Goal: Task Accomplishment & Management: Use online tool/utility

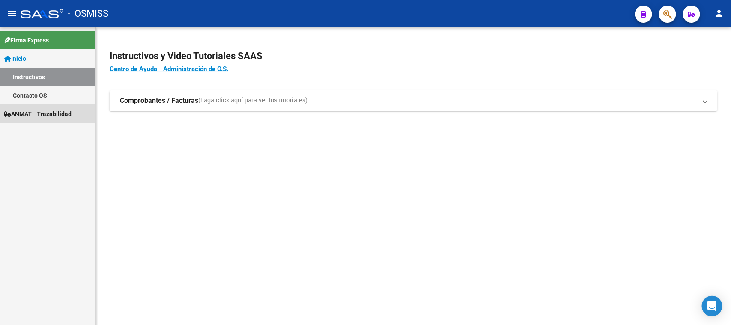
click at [33, 105] on link "ANMAT - Trazabilidad" at bounding box center [47, 113] width 95 height 18
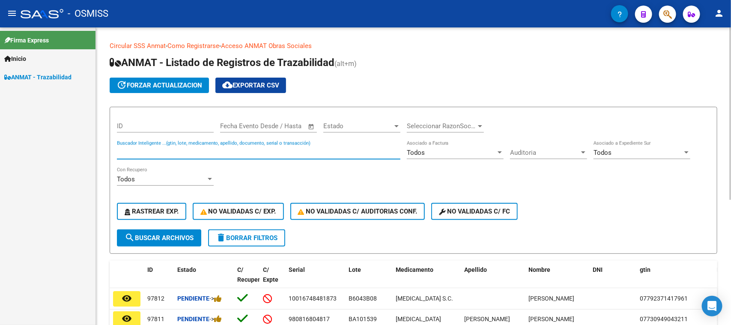
click at [172, 151] on input "Buscador Inteligente ...(gtin, lote, medicamento, apellido, documento, serial o…" at bounding box center [259, 153] width 284 height 8
paste input "DBAC001147"
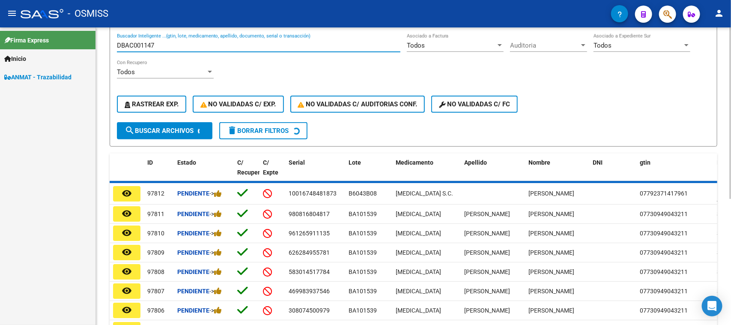
scroll to position [43, 0]
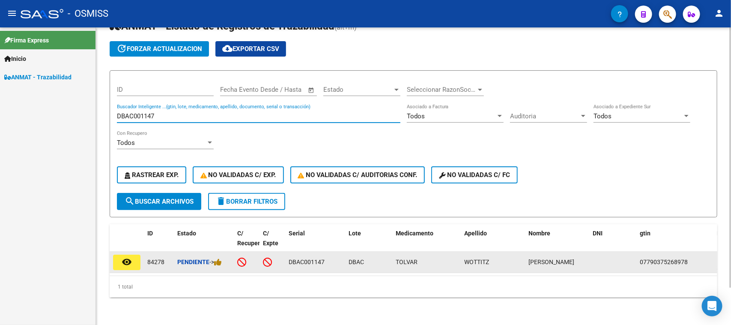
click at [217, 257] on div "Pendiente ->" at bounding box center [203, 262] width 53 height 10
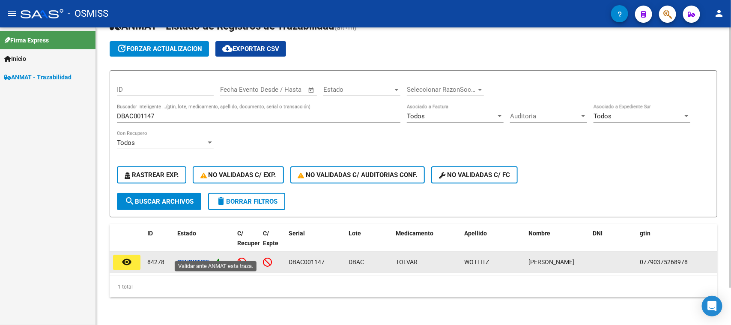
click at [219, 258] on icon at bounding box center [218, 262] width 8 height 8
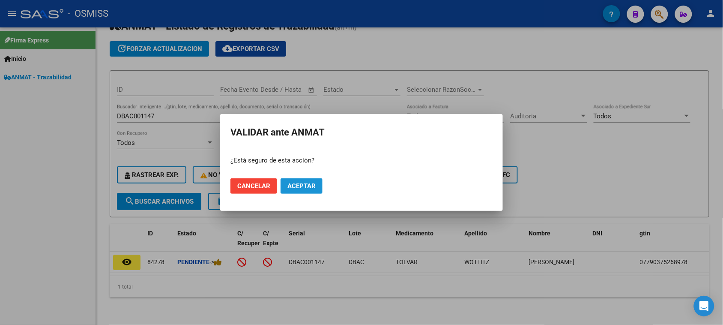
click at [298, 188] on span "Aceptar" at bounding box center [301, 186] width 28 height 8
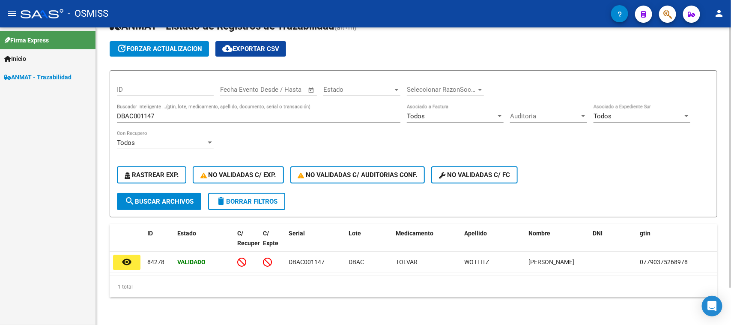
click at [149, 112] on input "DBAC001147" at bounding box center [259, 116] width 284 height 8
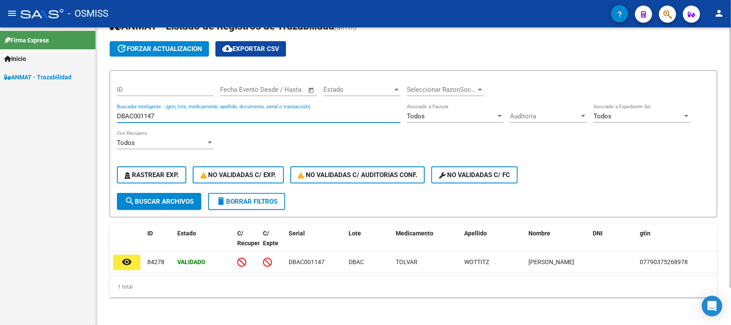
click at [149, 112] on input "DBAC001147" at bounding box center [259, 116] width 284 height 8
paste input "0198"
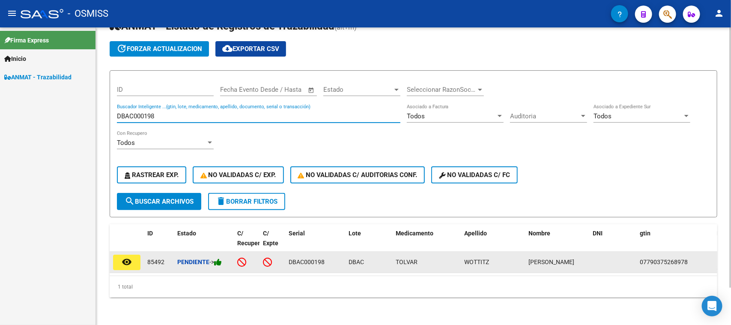
click at [222, 258] on icon at bounding box center [218, 262] width 8 height 8
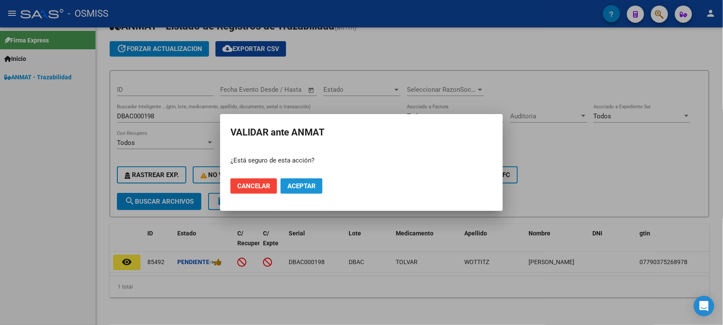
click at [300, 187] on span "Aceptar" at bounding box center [301, 186] width 28 height 8
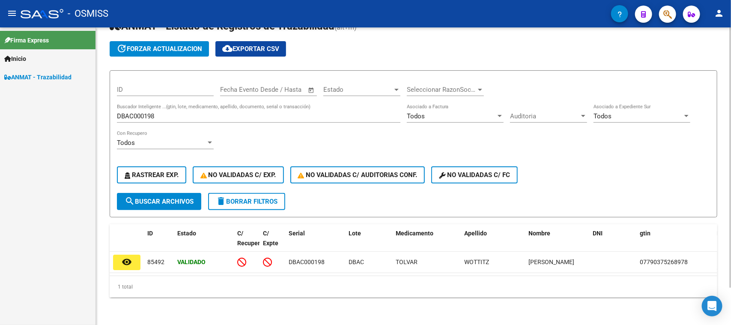
click at [146, 104] on div "DBAC000198 Buscador Inteligente ...(gtin, lote, medicamento, apellido, document…" at bounding box center [259, 113] width 284 height 18
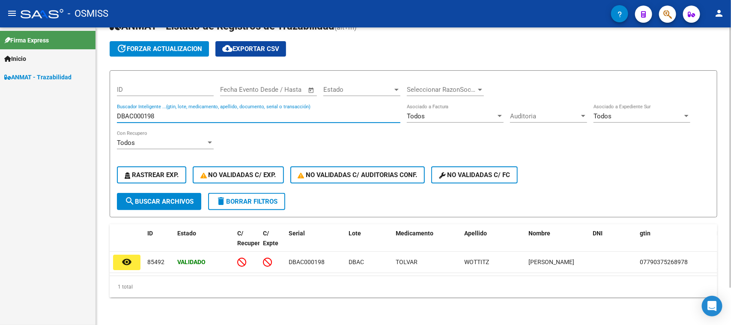
drag, startPoint x: 143, startPoint y: 107, endPoint x: 167, endPoint y: 110, distance: 23.7
click at [167, 112] on input "DBAC000198" at bounding box center [259, 116] width 284 height 8
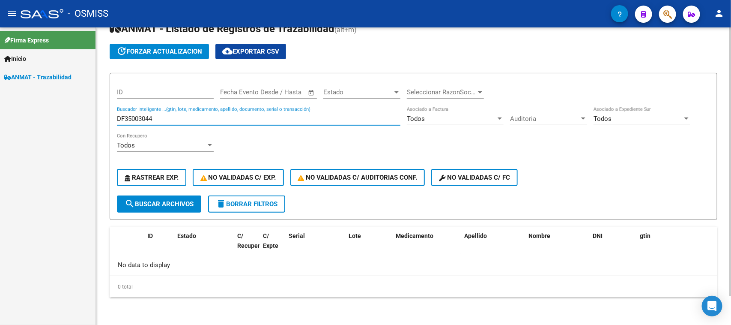
scroll to position [31, 0]
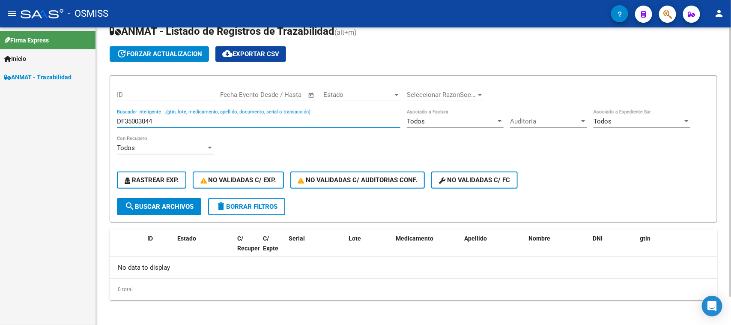
click at [129, 122] on input "DF35003044" at bounding box center [259, 121] width 284 height 8
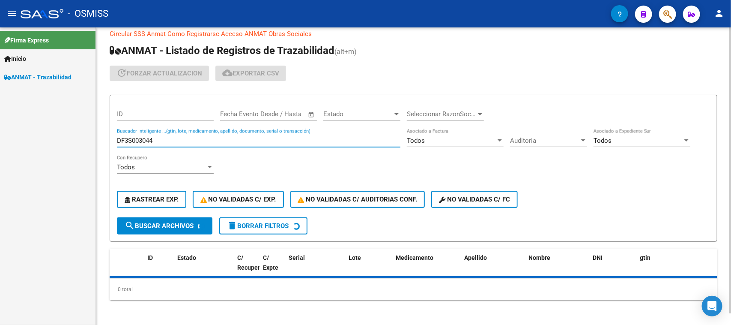
scroll to position [43, 0]
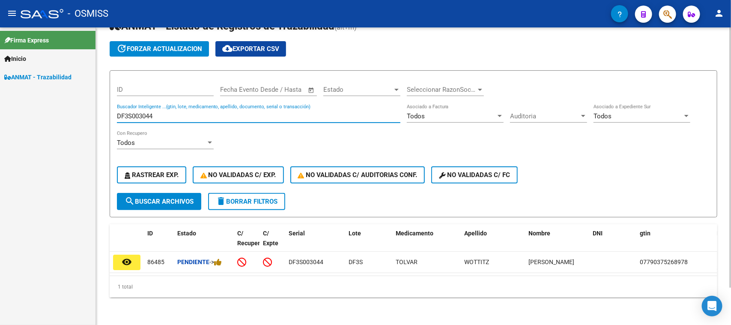
type input "DF3S003044"
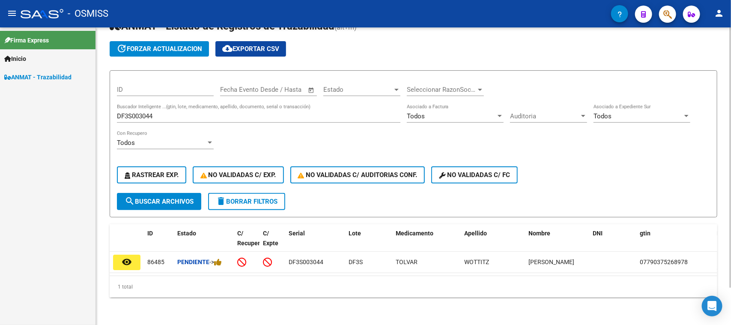
click at [133, 142] on div "Todos Con Recupero" at bounding box center [165, 144] width 97 height 27
click at [135, 114] on div "DF3S003044 Buscador Inteligente ...(gtin, lote, medicamento, apellido, document…" at bounding box center [259, 113] width 284 height 18
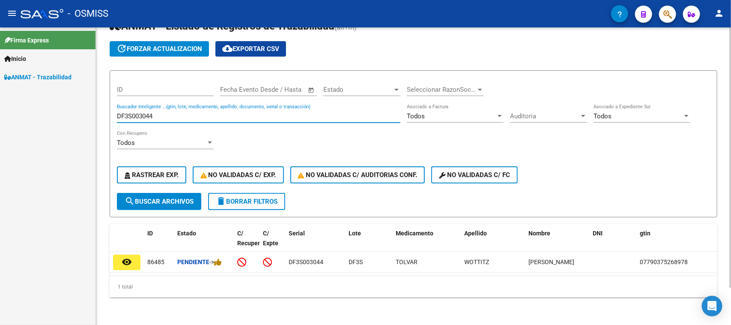
click at [137, 112] on input "DF3S003044" at bounding box center [259, 116] width 284 height 8
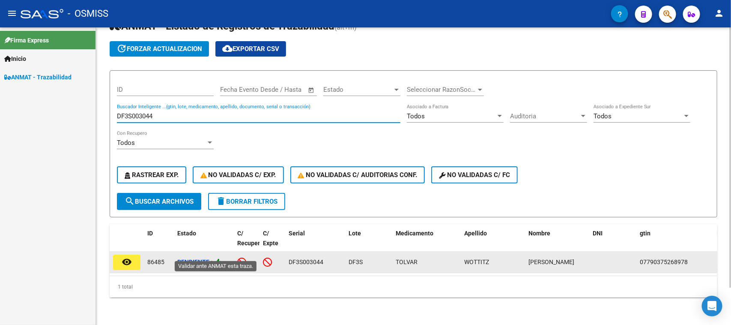
click at [222, 258] on icon at bounding box center [218, 262] width 8 height 8
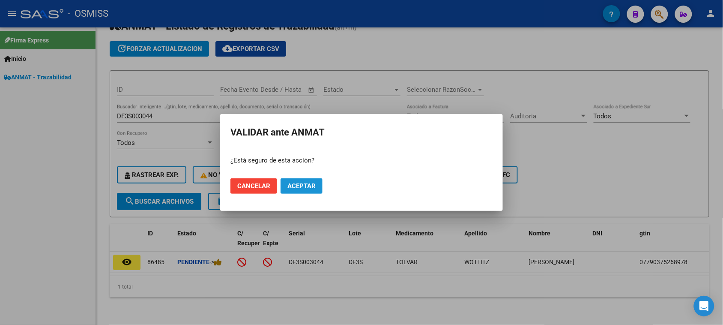
click at [300, 185] on span "Aceptar" at bounding box center [301, 186] width 28 height 8
